Goal: Transaction & Acquisition: Purchase product/service

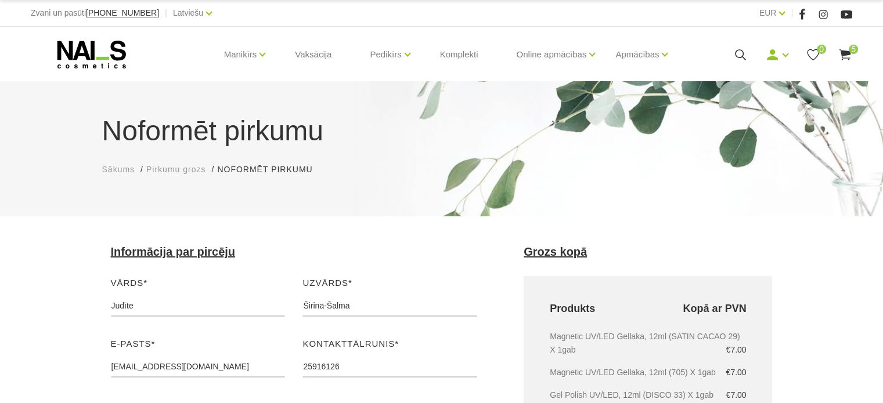
click at [841, 53] on use at bounding box center [845, 54] width 12 height 11
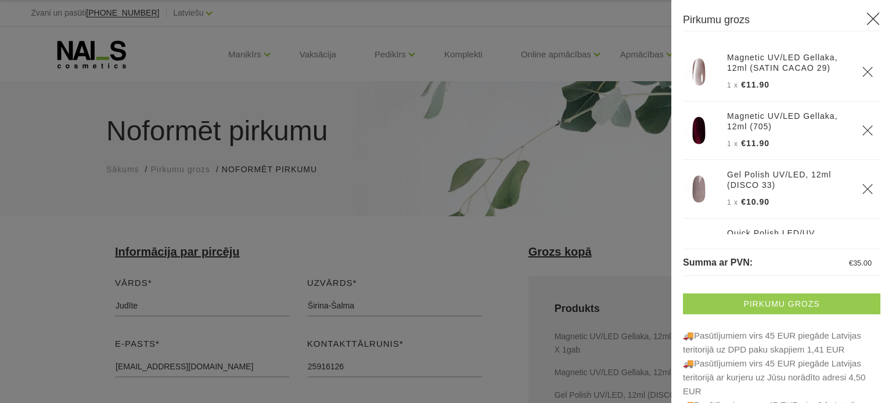
click at [748, 305] on link "Pirkumu grozs" at bounding box center [781, 304] width 197 height 21
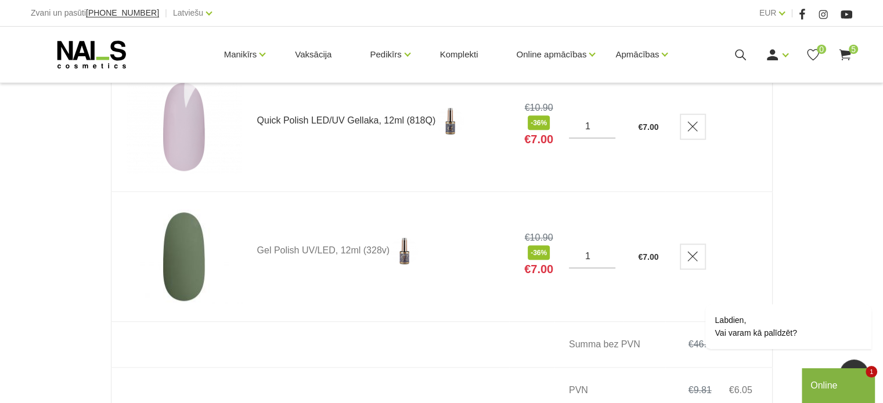
scroll to position [735, 0]
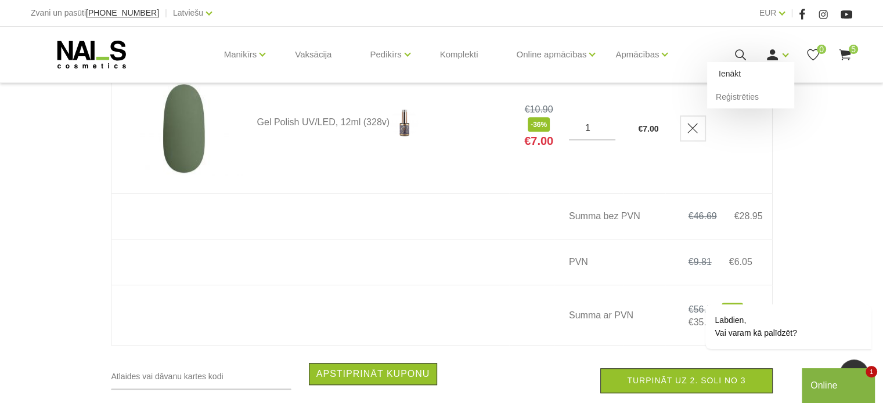
click at [759, 73] on link "Ienākt" at bounding box center [750, 73] width 87 height 23
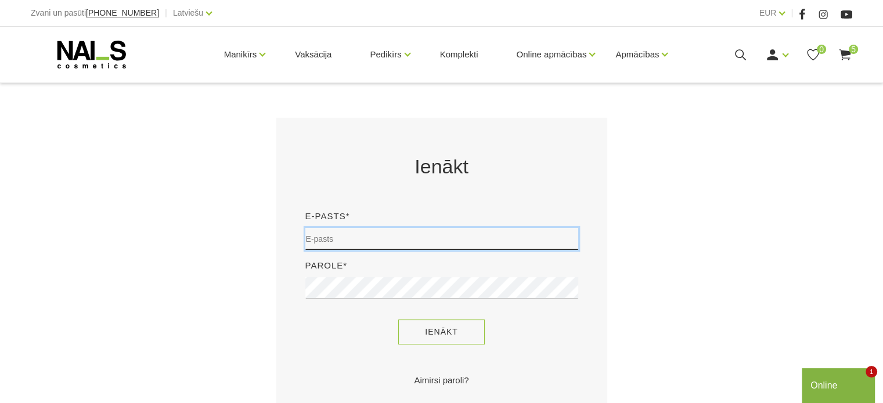
type input "[EMAIL_ADDRESS][DOMAIN_NAME]"
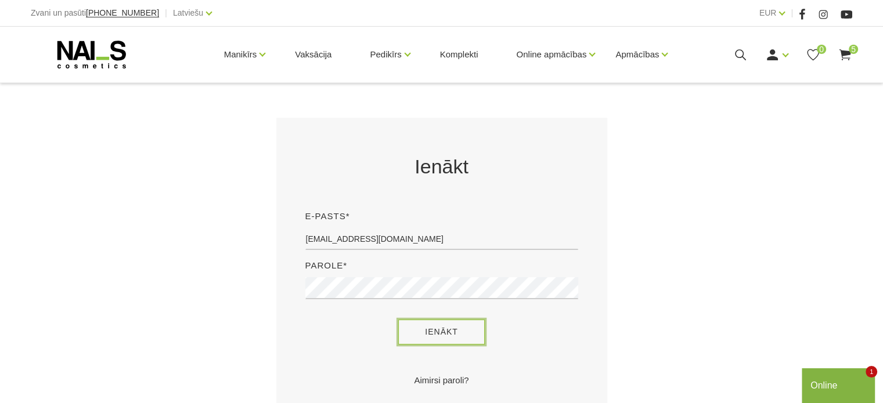
click at [449, 331] on button "Ienākt" at bounding box center [441, 332] width 86 height 25
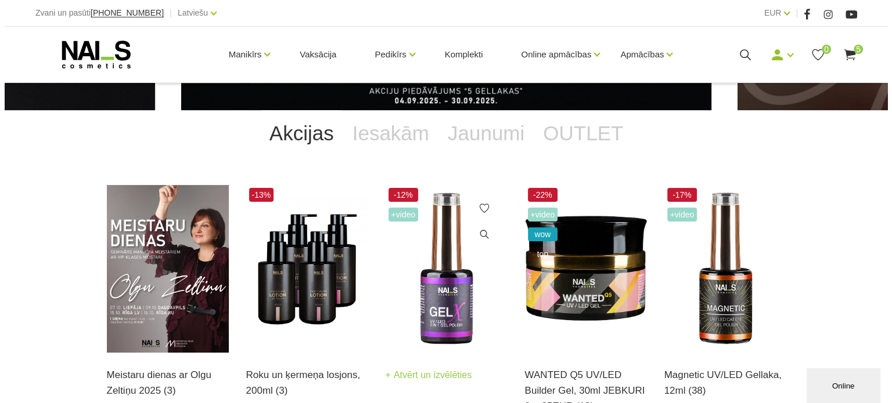
scroll to position [232, 0]
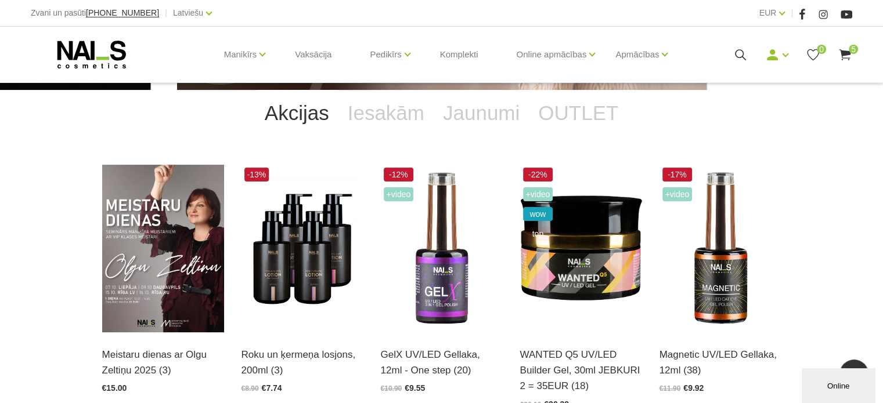
click at [849, 54] on use at bounding box center [845, 54] width 12 height 11
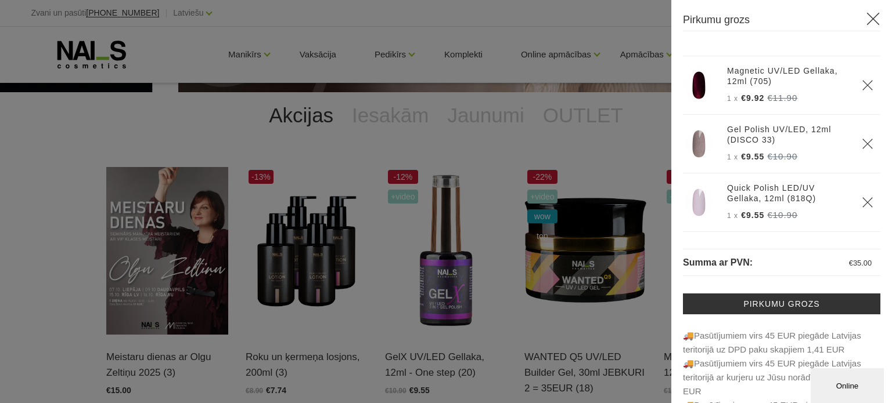
scroll to position [58, 0]
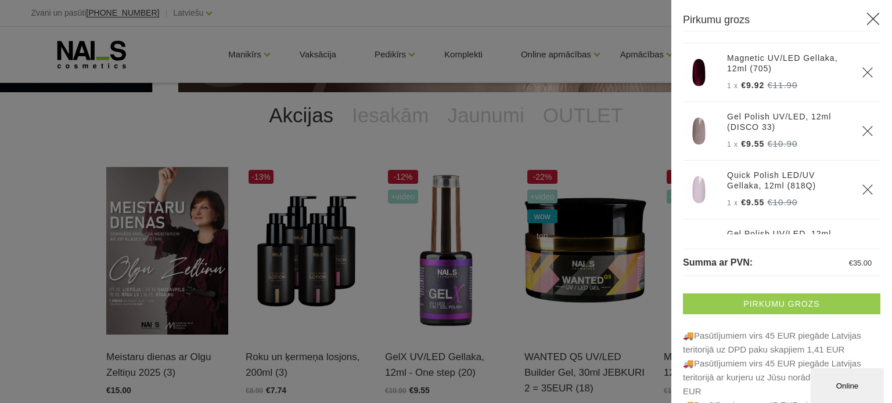
click at [734, 299] on link "Pirkumu grozs" at bounding box center [781, 304] width 197 height 21
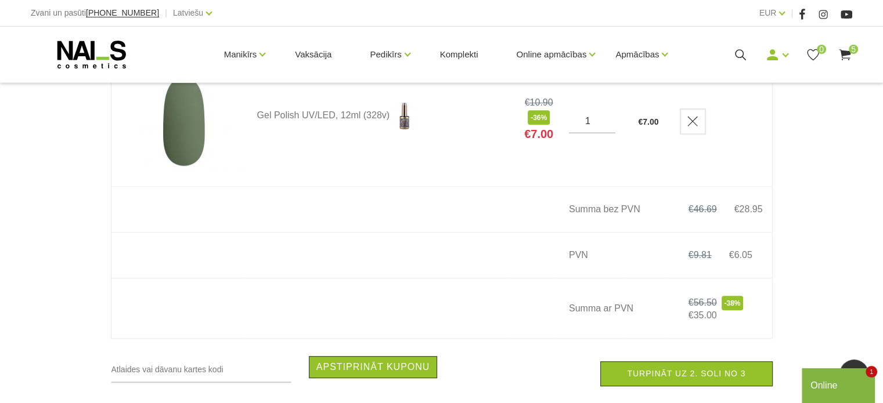
scroll to position [871, 0]
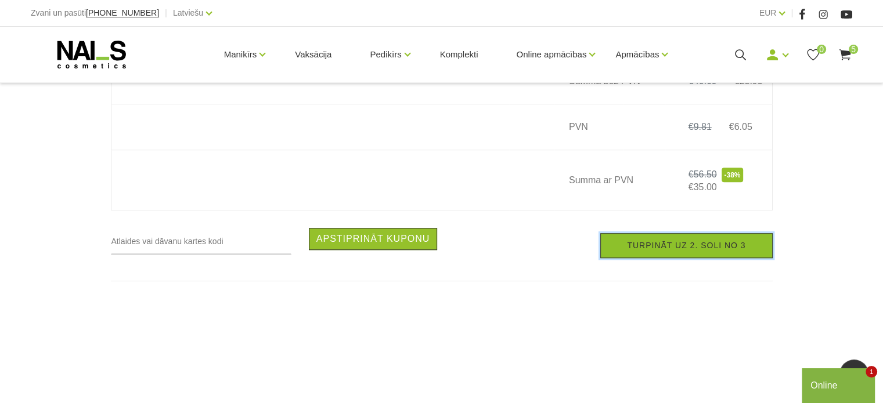
click at [670, 258] on link "Turpināt uz 2. soli no 3" at bounding box center [686, 245] width 172 height 25
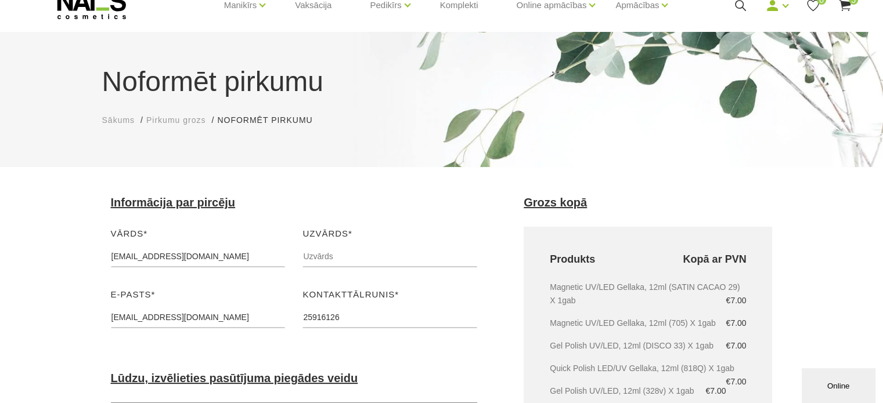
scroll to position [116, 0]
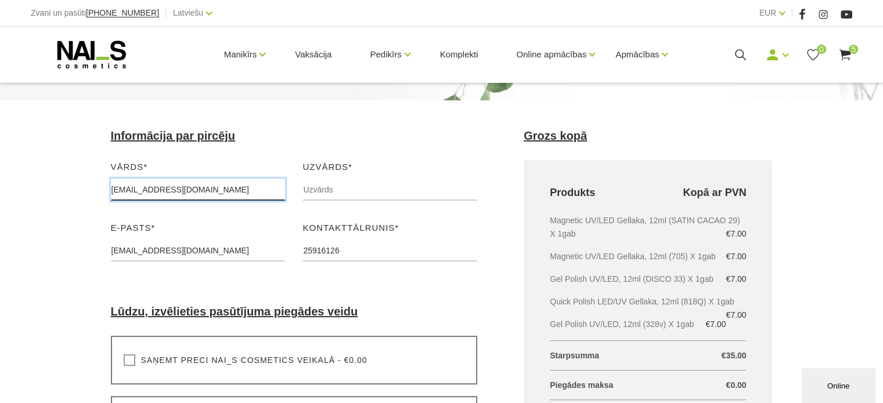
click at [184, 188] on input "[EMAIL_ADDRESS][DOMAIN_NAME]" at bounding box center [198, 190] width 175 height 22
drag, startPoint x: 242, startPoint y: 189, endPoint x: 67, endPoint y: 216, distance: 177.4
click at [66, 218] on div "Noformēt pirkumu Sākums Pirkumu grozs Noformēt pirkumu Noformēt pirkumu Lūdzu, …" at bounding box center [441, 373] width 883 height 978
type input "Judīte"
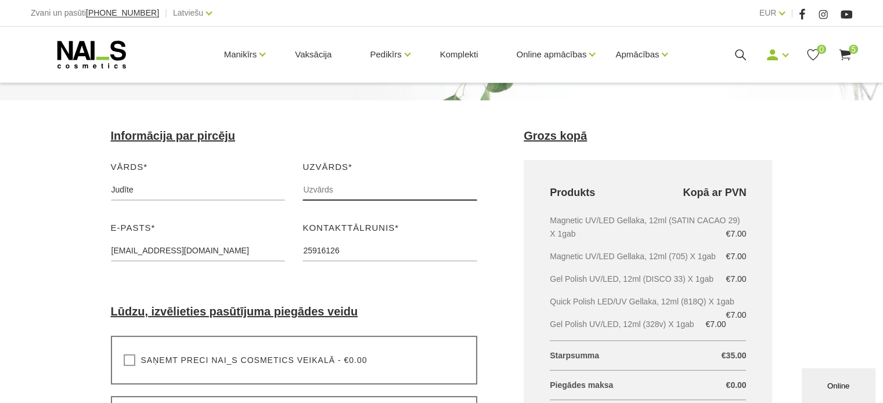
drag, startPoint x: 323, startPoint y: 178, endPoint x: 331, endPoint y: 190, distance: 14.2
click at [325, 181] on div "Uzvārds* Lūdzu, ievadiet savu uzvārdu" at bounding box center [390, 184] width 192 height 49
click at [331, 190] on input "text" at bounding box center [389, 190] width 175 height 22
type input "Širina-Šalma"
click at [198, 220] on div "Vārds* Judīte Lūdzu, ievadiet savu vārdu Uzvārds* Širina-Šalma Lūdzu, ievadiet …" at bounding box center [294, 221] width 384 height 122
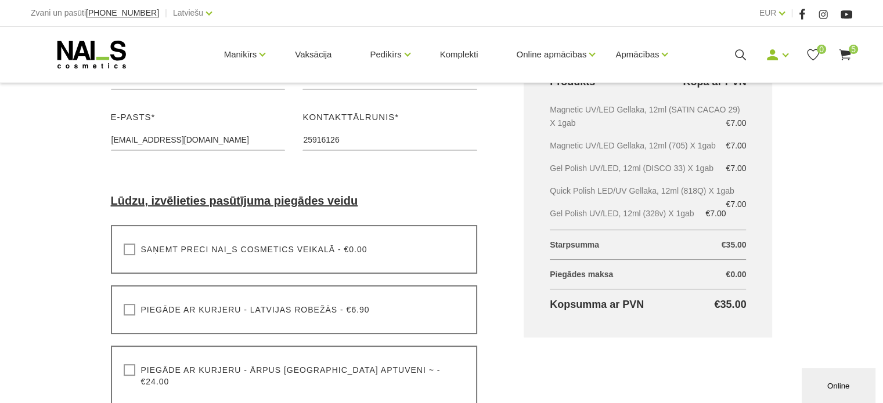
scroll to position [348, 0]
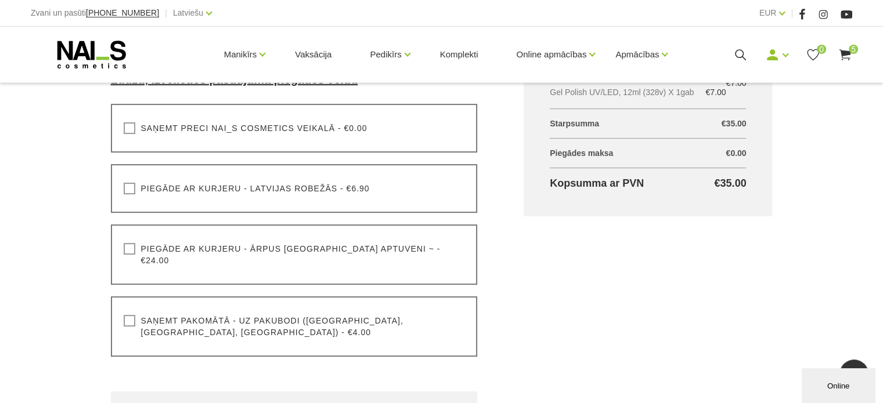
click at [128, 315] on label "Saņemt pakomātā - uz pakubodi (Latvija, Lietuva, Igaunija) - €4.00" at bounding box center [294, 326] width 341 height 23
click at [0, 0] on input "Saņemt pakomātā - uz pakubodi (Latvija, Lietuva, Igaunija) - €4.00" at bounding box center [0, 0] width 0 height 0
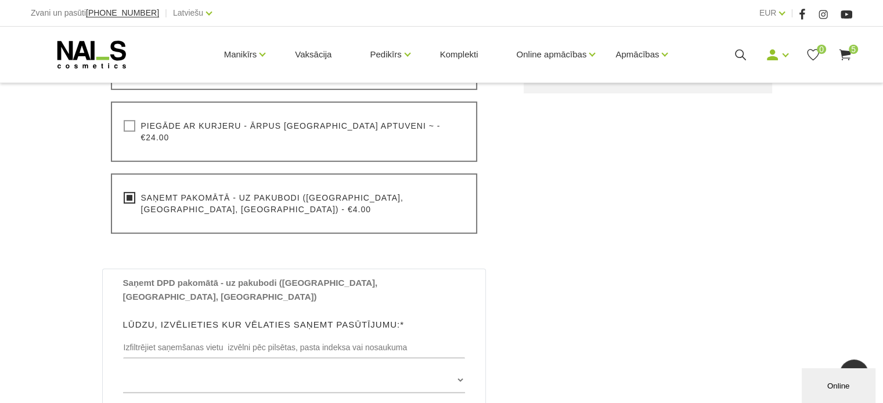
scroll to position [522, 0]
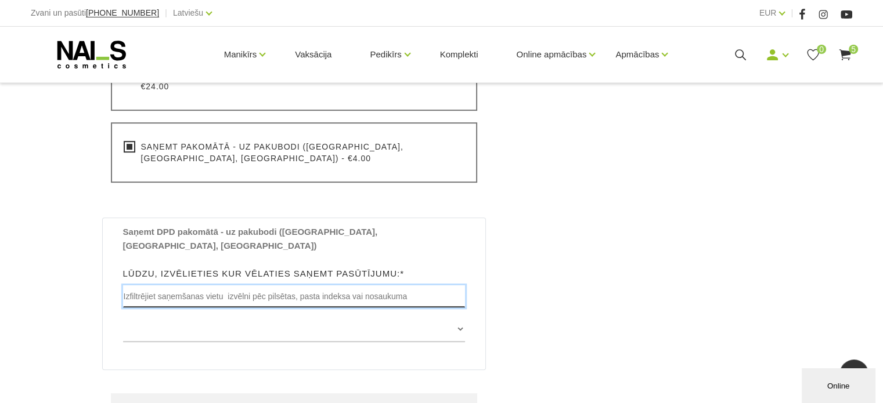
click at [208, 286] on input "text" at bounding box center [294, 297] width 342 height 22
type input "Spuņciems"
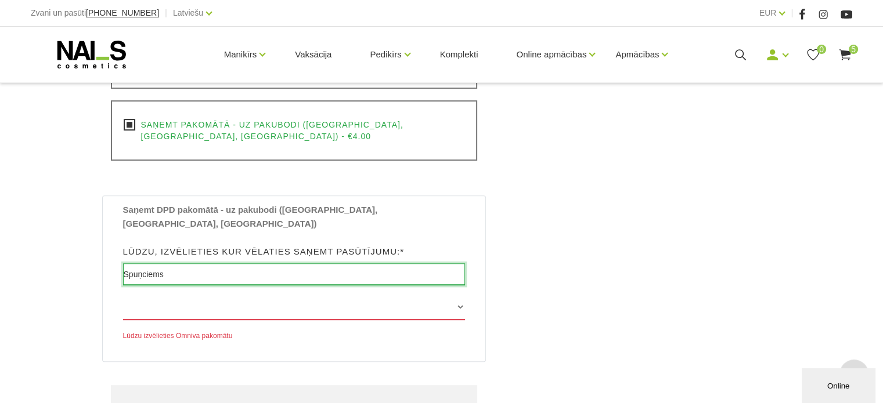
scroll to position [652, 0]
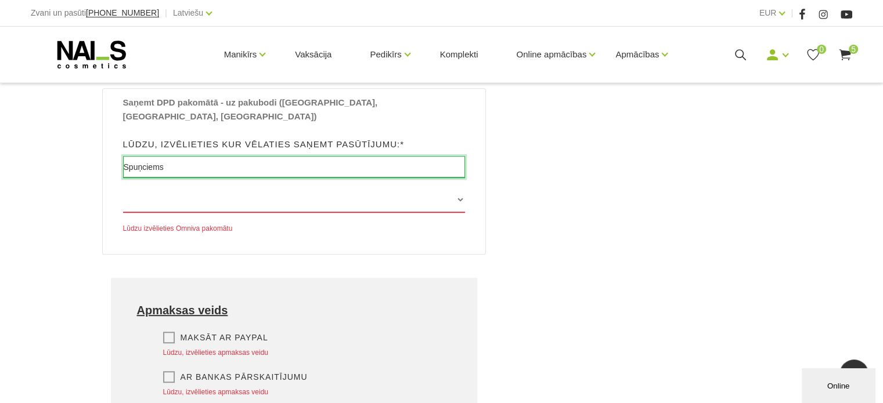
drag, startPoint x: 228, startPoint y: 122, endPoint x: 90, endPoint y: 156, distance: 141.5
click at [90, 156] on div "Informācija par pircēju Vārds* Judīte Lūdzu, ievadiet savu vārdu Uzvārds* Širin…" at bounding box center [294, 69] width 413 height 951
click at [382, 187] on select "Edvarta Virzas iela 2 , IECAVA, LV3913, (Paku Skapis TOP Iecava) Rīgas iela 27 …" at bounding box center [294, 200] width 342 height 26
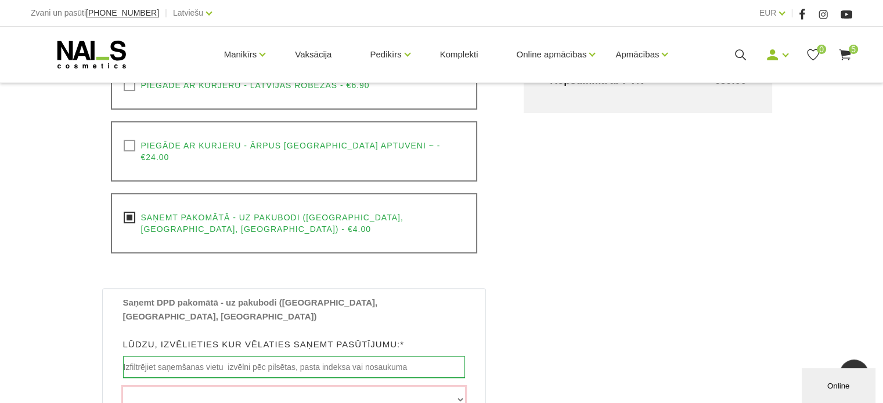
scroll to position [478, 0]
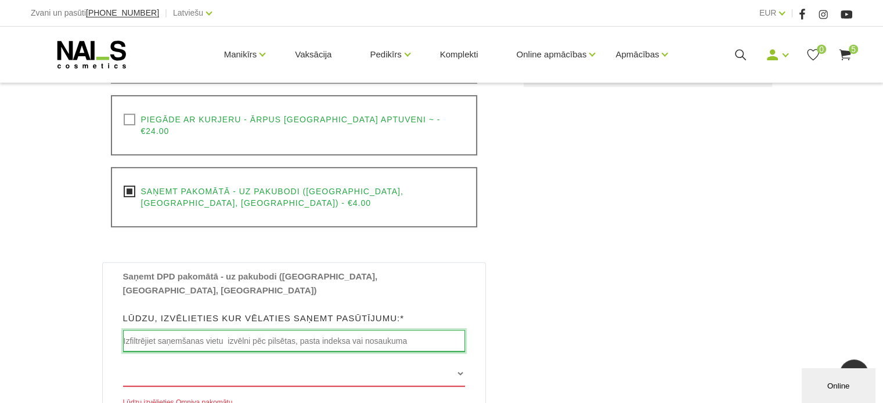
click at [258, 330] on input "text" at bounding box center [294, 341] width 342 height 22
type input "Salas pagasts, Mārupes novads"
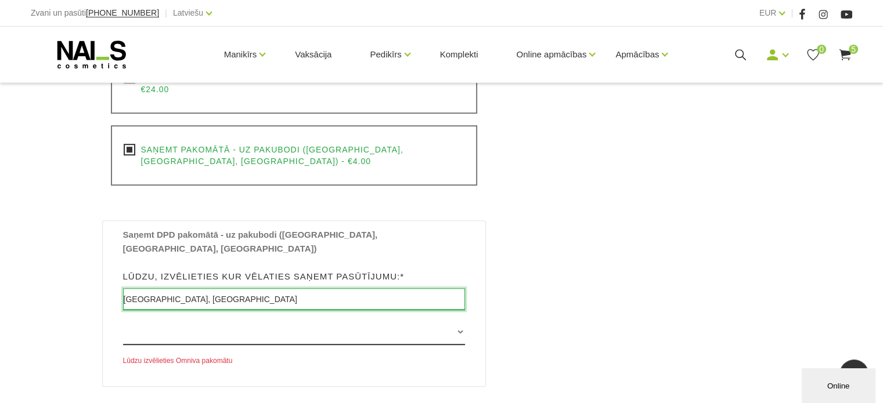
scroll to position [594, 0]
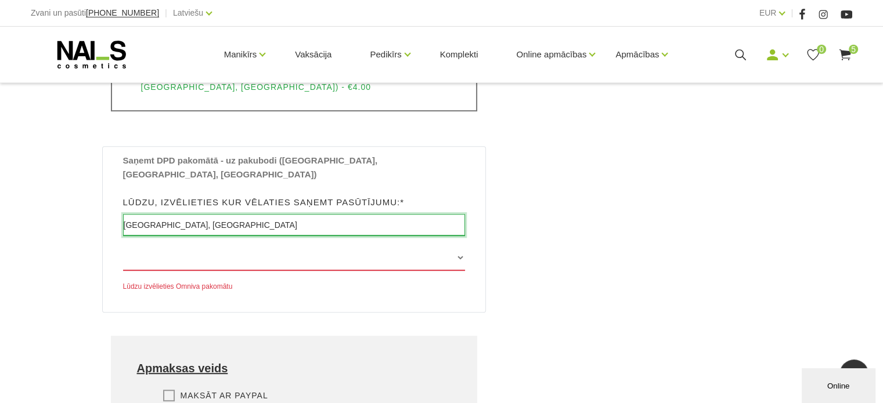
drag, startPoint x: 243, startPoint y: 184, endPoint x: 4, endPoint y: 233, distance: 243.5
click at [4, 233] on div "Noformēt pirkumu Sākums Pirkumu grozs Noformēt pirkumu Noformēt pirkumu Lūdzu, …" at bounding box center [441, 14] width 883 height 1217
click at [365, 245] on select "Edvarta Virzas iela 2 , IECAVA, LV3913, (Paku Skapis TOP Iecava) Rīgas iela 27 …" at bounding box center [294, 258] width 342 height 26
select select "Ventspils šoseja 30a , [GEOGRAPHIC_DATA], LV2011, (Paku Skapis Citro Sloka)"
click at [123, 245] on select "Edvarta Virzas iela 2 , IECAVA, LV3913, (Paku Skapis TOP Iecava) Rīgas iela 27 …" at bounding box center [294, 258] width 342 height 26
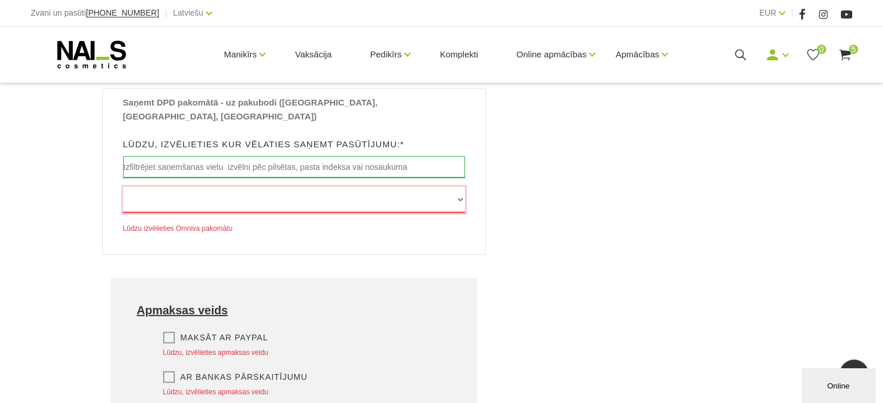
scroll to position [710, 0]
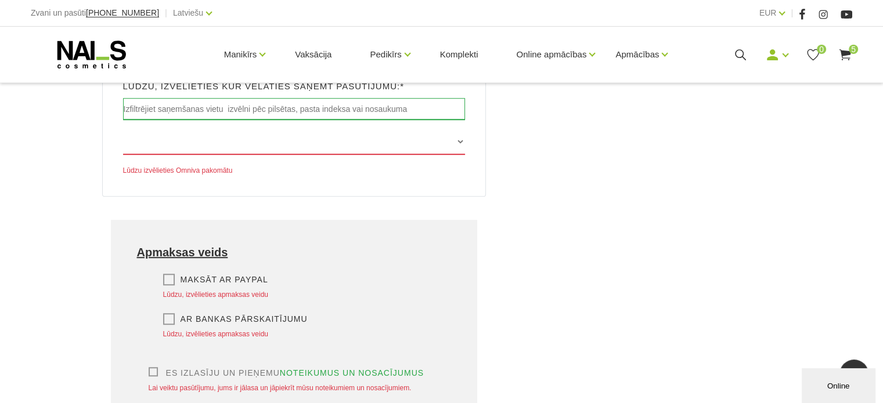
click at [139, 367] on div "Es izlasīju un pieņemu noteikumus un nosacījumus Lai veiktu pasūtījumu, jums ir…" at bounding box center [294, 381] width 315 height 28
click at [152, 367] on label "Es izlasīju un pieņemu noteikumus un nosacījumus" at bounding box center [287, 373] width 276 height 12
click at [0, 0] on input "Es izlasīju un pieņemu noteikumus un nosacījumus" at bounding box center [0, 0] width 0 height 0
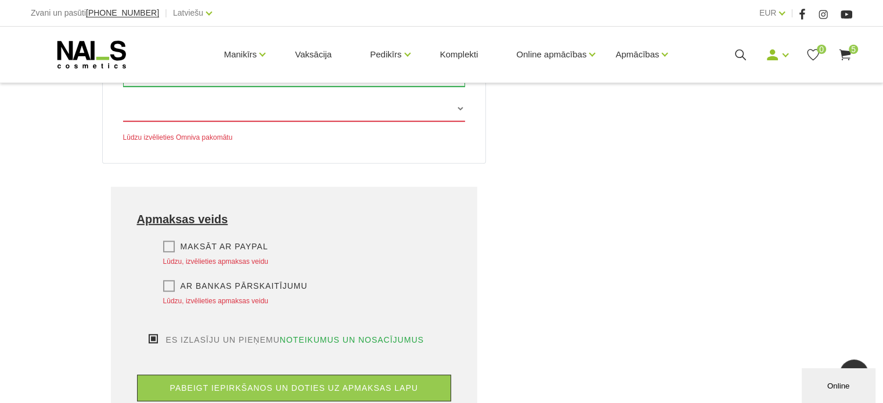
scroll to position [768, 0]
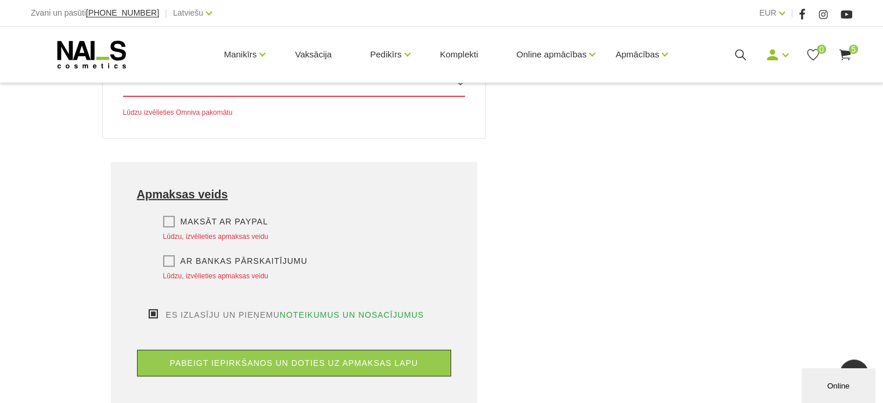
click at [177, 216] on label "Maksāt ar PayPal" at bounding box center [215, 222] width 105 height 12
click at [0, 0] on input "Maksāt ar PayPal" at bounding box center [0, 0] width 0 height 0
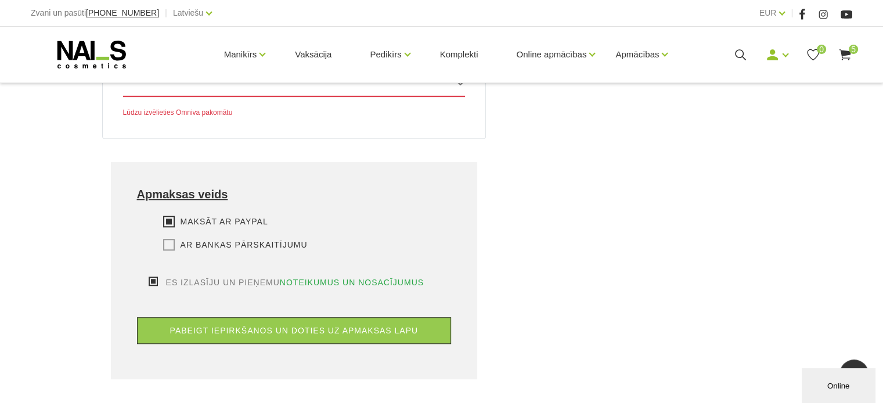
drag, startPoint x: 169, startPoint y: 193, endPoint x: 213, endPoint y: 205, distance: 45.2
click at [170, 239] on label "Ar bankas pārskaitījumu" at bounding box center [235, 245] width 145 height 12
click at [0, 0] on input "Ar bankas pārskaitījumu" at bounding box center [0, 0] width 0 height 0
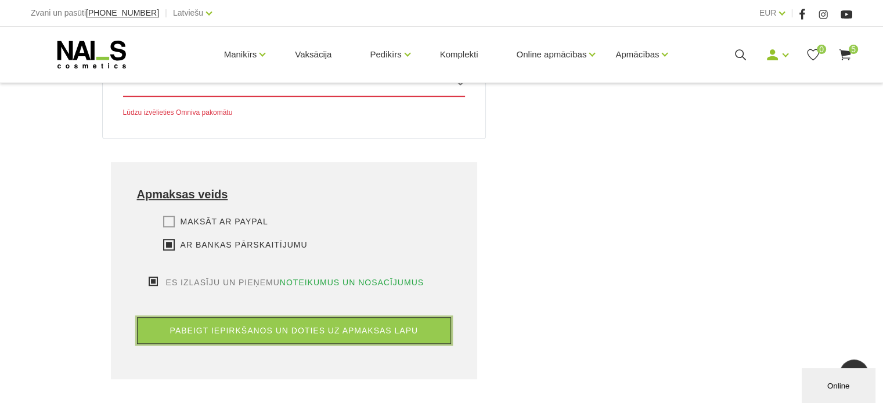
drag, startPoint x: 311, startPoint y: 268, endPoint x: 316, endPoint y: 271, distance: 6.5
click at [314, 317] on button "pabeigt iepirkšanos un doties uz apmaksas lapu" at bounding box center [294, 330] width 315 height 27
